Goal: Information Seeking & Learning: Learn about a topic

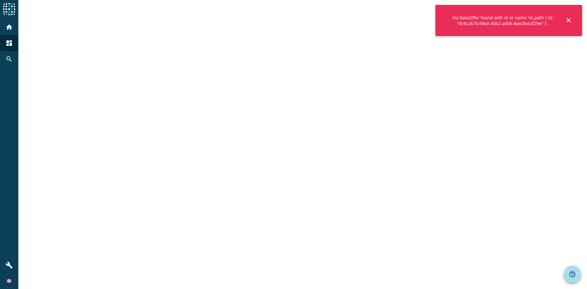
click at [14, 10] on img at bounding box center [9, 9] width 12 height 12
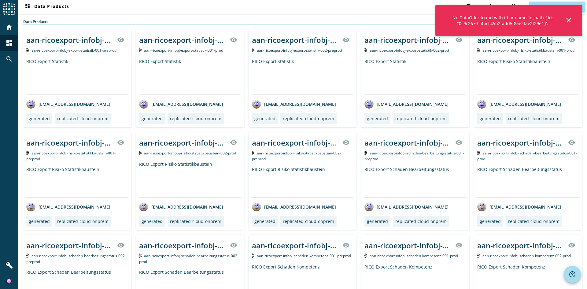
click at [564, 20] on div "No DataOffer found with id or name 'id_path { id: "0c9c2670-f4bd-45b2-add5-8ae2…" at bounding box center [508, 20] width 147 height 31
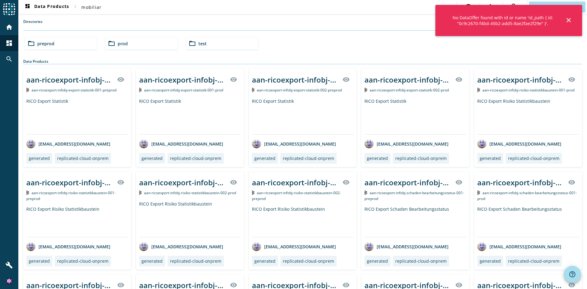
click at [565, 20] on mat-icon "close" at bounding box center [568, 20] width 7 height 7
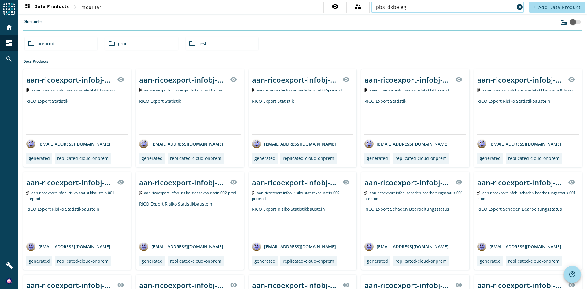
type input "pbs_dxbeleg"
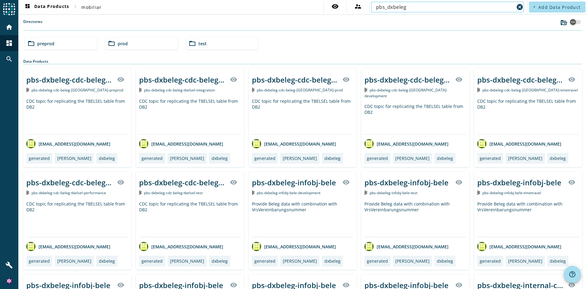
scroll to position [61, 0]
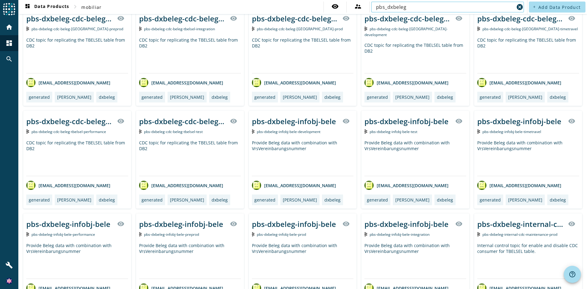
click at [205, 222] on div "pbs-dxbeleg-infobj-bele" at bounding box center [181, 224] width 84 height 10
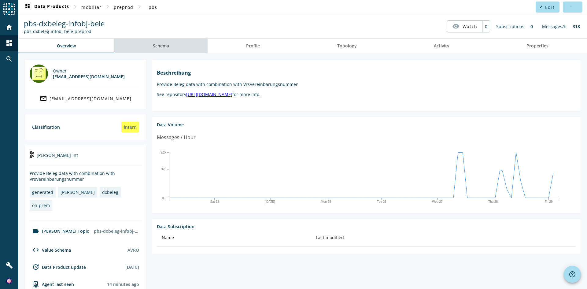
click at [166, 48] on span "Schema" at bounding box center [161, 46] width 16 height 4
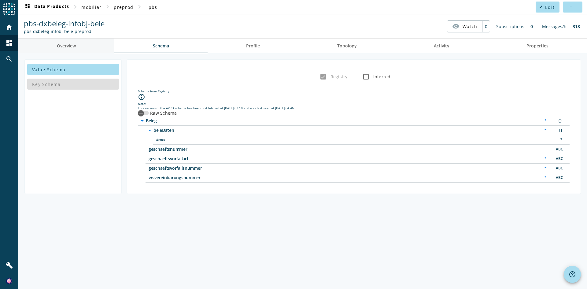
click at [114, 49] on link "Overview" at bounding box center [66, 46] width 96 height 15
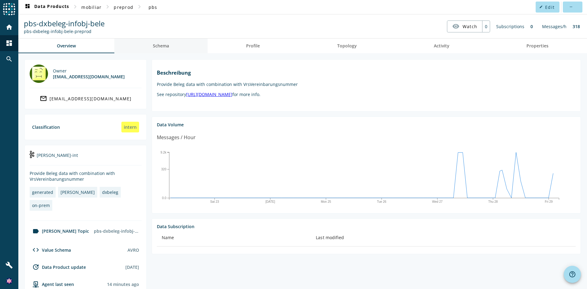
click at [163, 44] on span "Schema" at bounding box center [161, 46] width 16 height 4
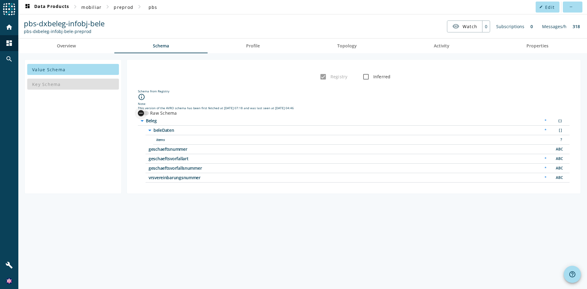
click at [145, 112] on div "button" at bounding box center [141, 113] width 12 height 12
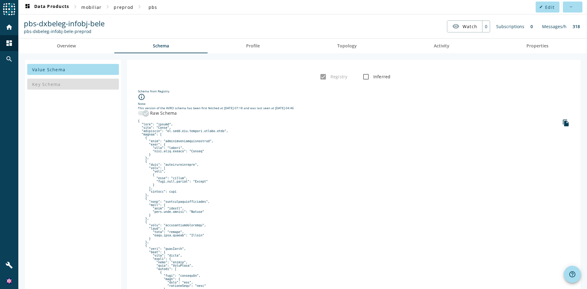
scroll to position [259, 0]
